Goal: Task Accomplishment & Management: Manage account settings

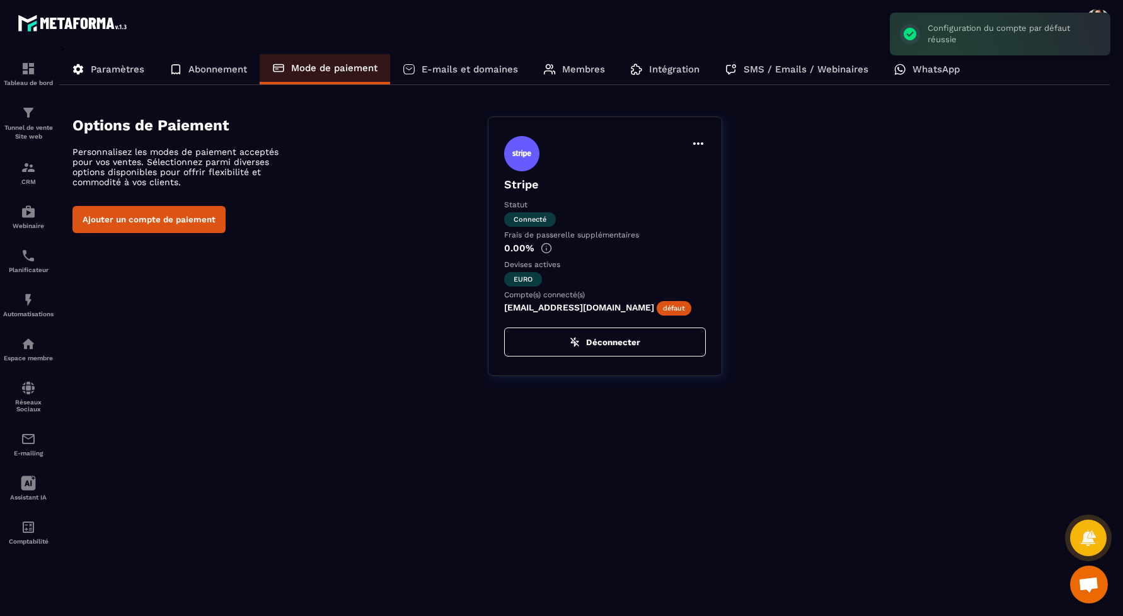
scroll to position [396, 0]
click at [831, 113] on section "Options de Paiement Personnalisez les modes de paiement acceptés pour vos vente…" at bounding box center [591, 246] width 1038 height 297
click at [168, 215] on button "Ajouter un compte de paiement" at bounding box center [148, 219] width 153 height 27
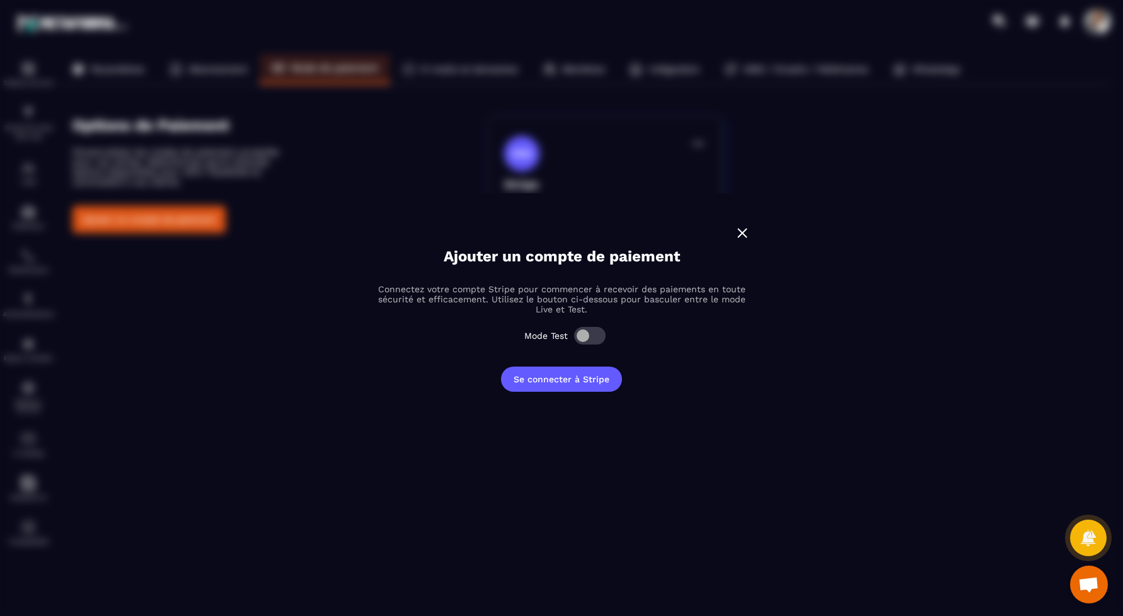
click at [738, 234] on img "Modal window" at bounding box center [742, 233] width 16 height 16
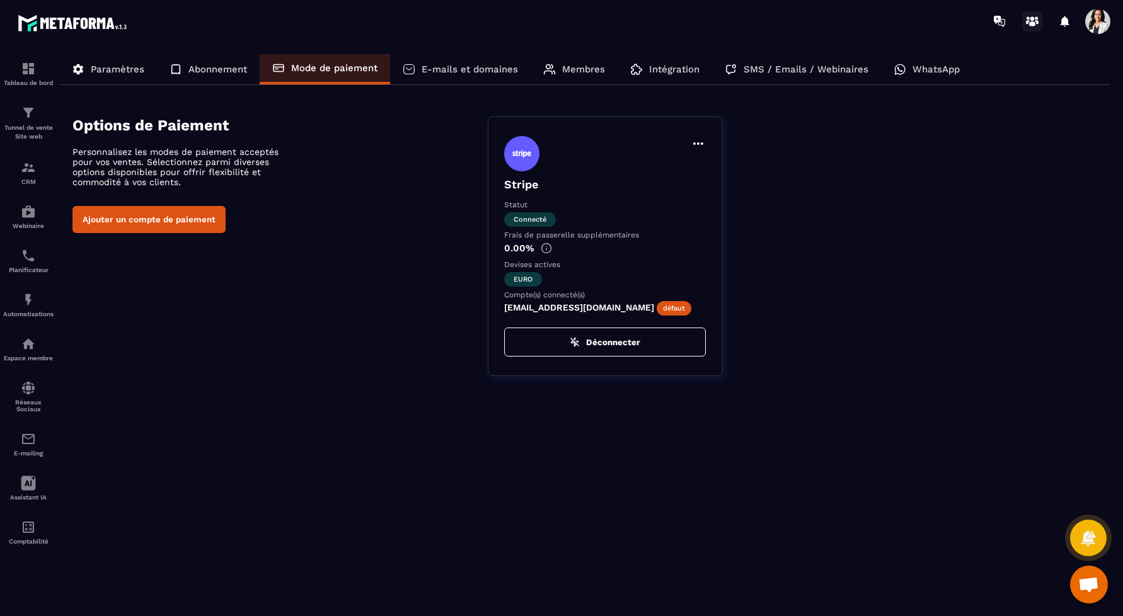
click at [1032, 18] on circle at bounding box center [1032, 18] width 4 height 4
